Goal: Transaction & Acquisition: Register for event/course

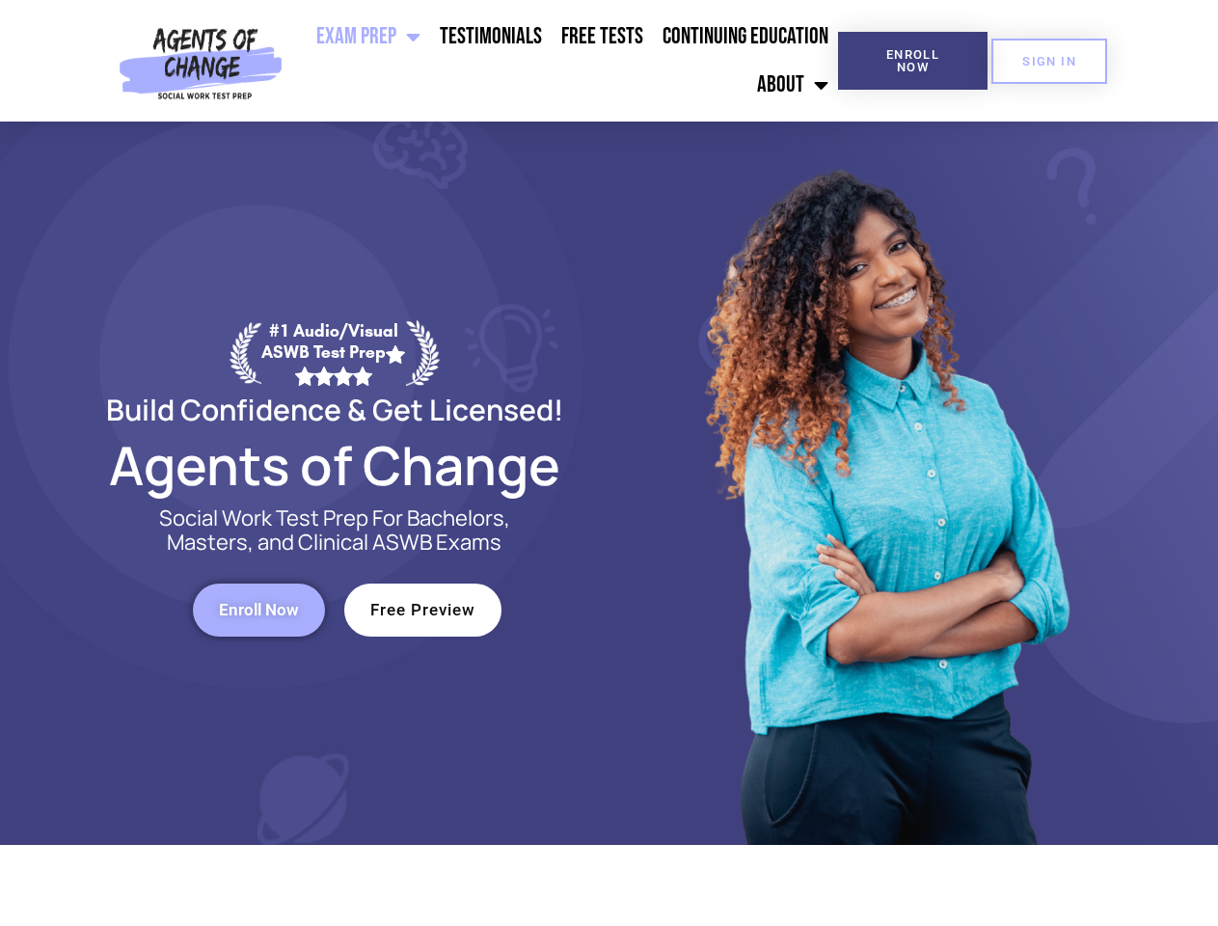
click at [609, 463] on div at bounding box center [884, 482] width 550 height 723
click at [564, 61] on ul "Exam Prep BSW Exam Prep: ASWB Bachelors Level Exam LMSW Exam Prep: ASWB Masters…" at bounding box center [564, 61] width 548 height 96
click at [912, 61] on span "Enroll Now" at bounding box center [913, 60] width 88 height 25
click at [1049, 61] on span "SIGN IN" at bounding box center [1049, 61] width 54 height 13
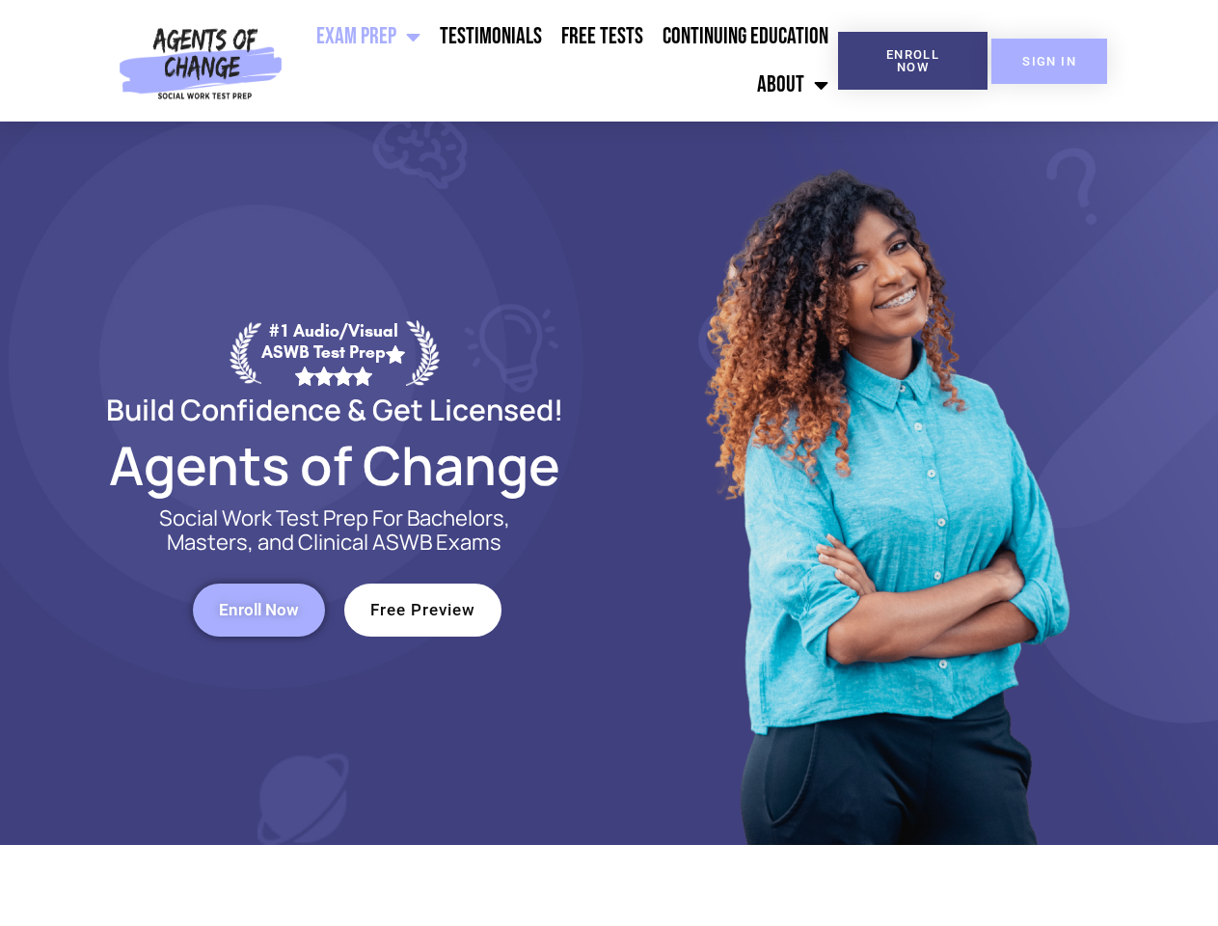
click at [1049, 61] on span "SIGN IN" at bounding box center [1049, 61] width 54 height 13
click at [258, 609] on span "Enroll Now" at bounding box center [259, 610] width 80 height 16
click at [422, 609] on span "Free Preview" at bounding box center [422, 610] width 105 height 16
